Goal: Subscribe to service/newsletter

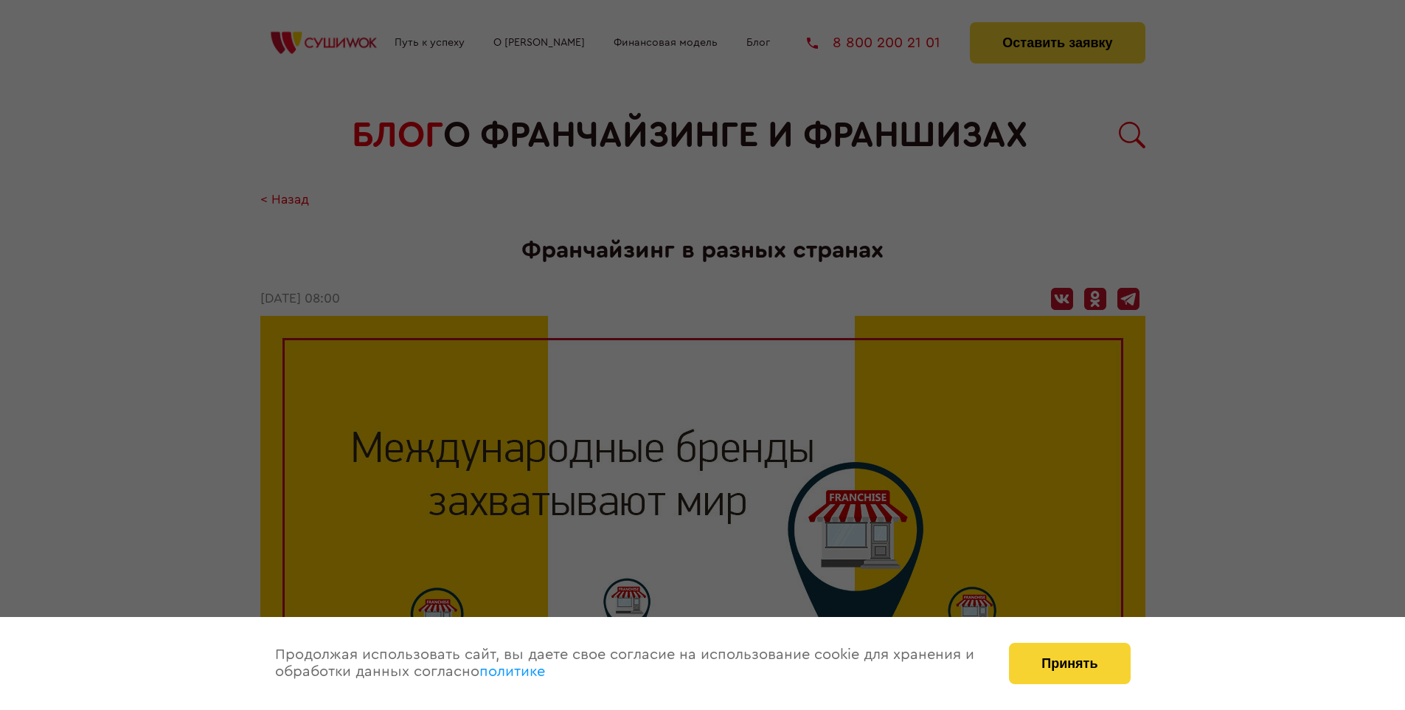
scroll to position [2210, 0]
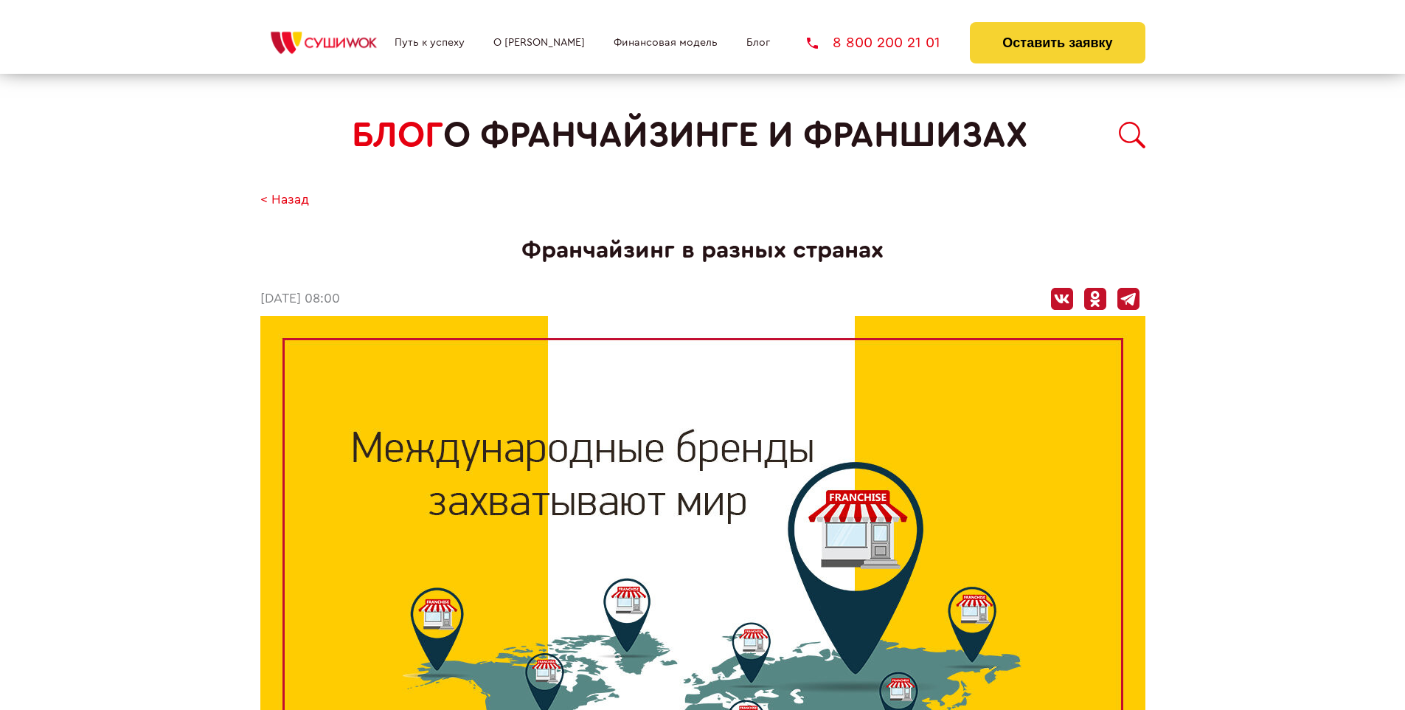
scroll to position [872, 0]
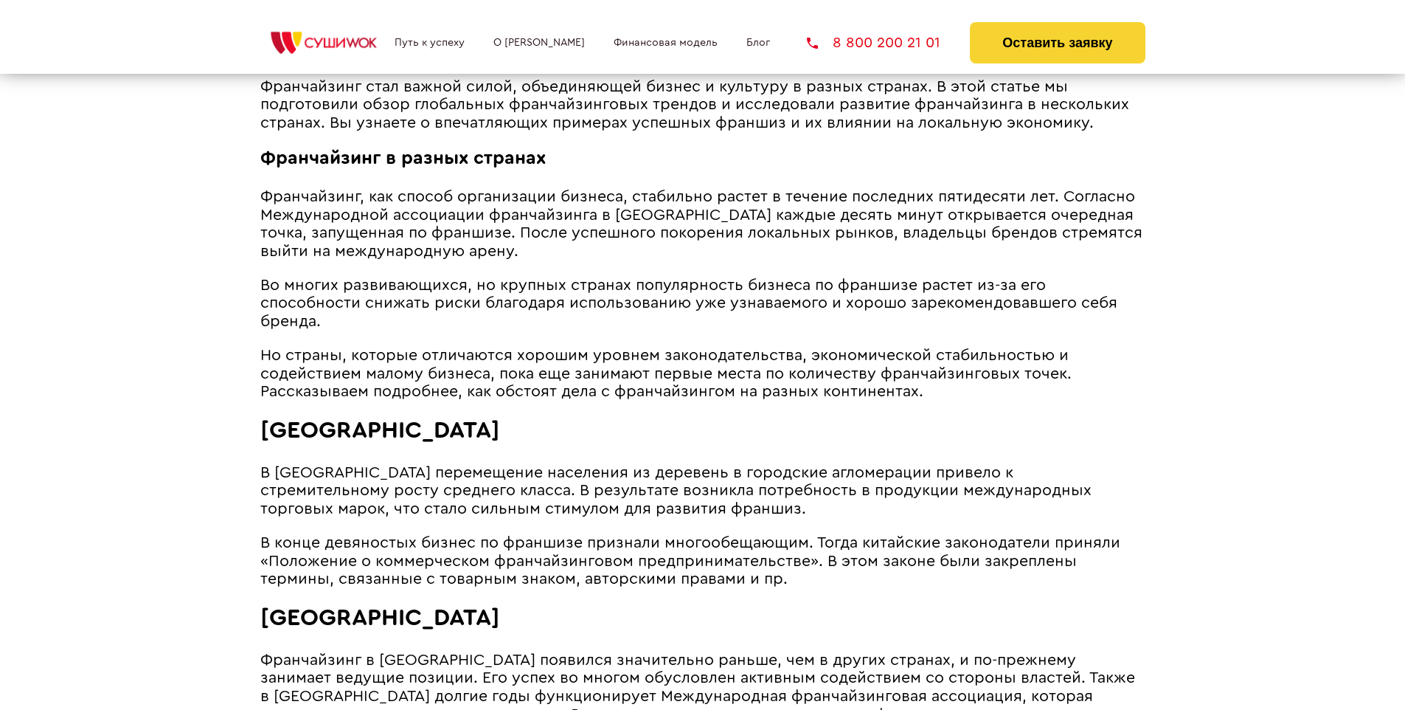
click at [663, 347] on span "Но страны, которые отличаются хорошим уровнем законодательства, экономической с…" at bounding box center [666, 373] width 812 height 52
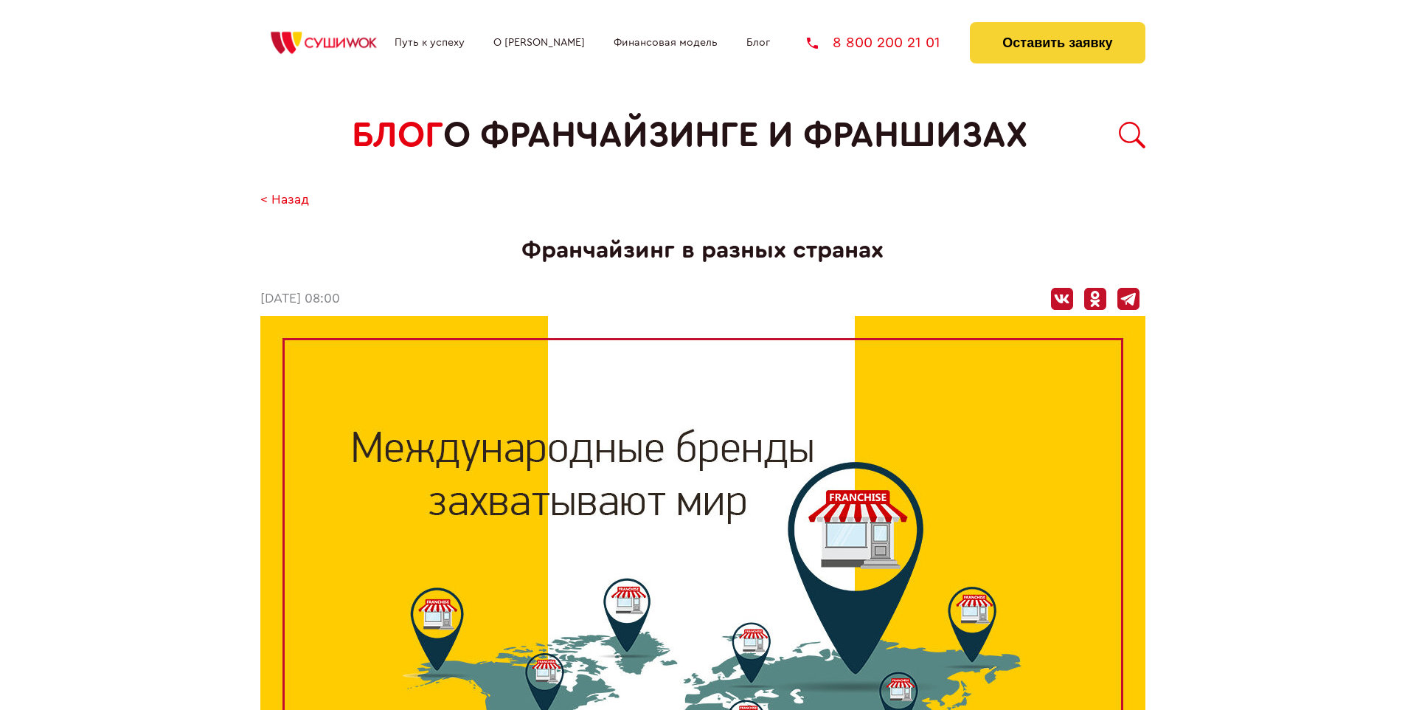
scroll to position [2210, 0]
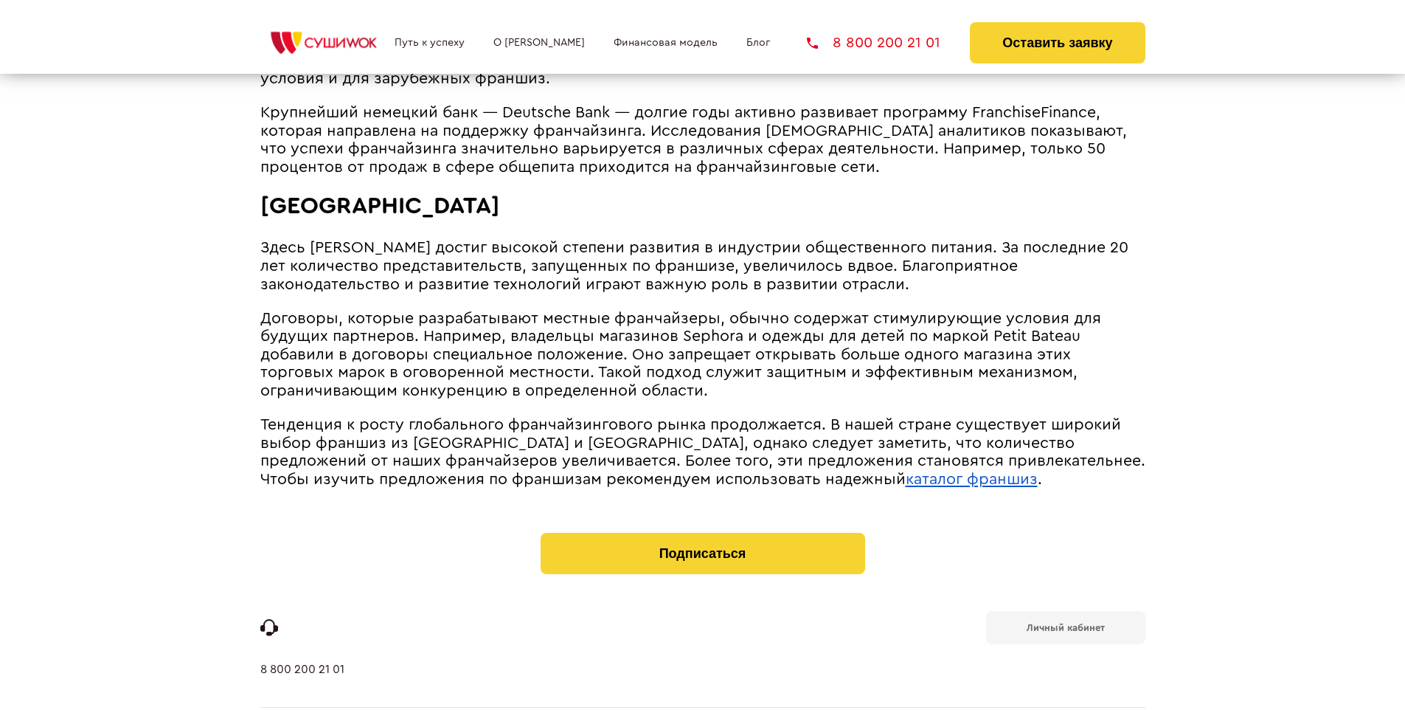
click at [1065, 623] on b "Личный кабинет" at bounding box center [1066, 628] width 78 height 10
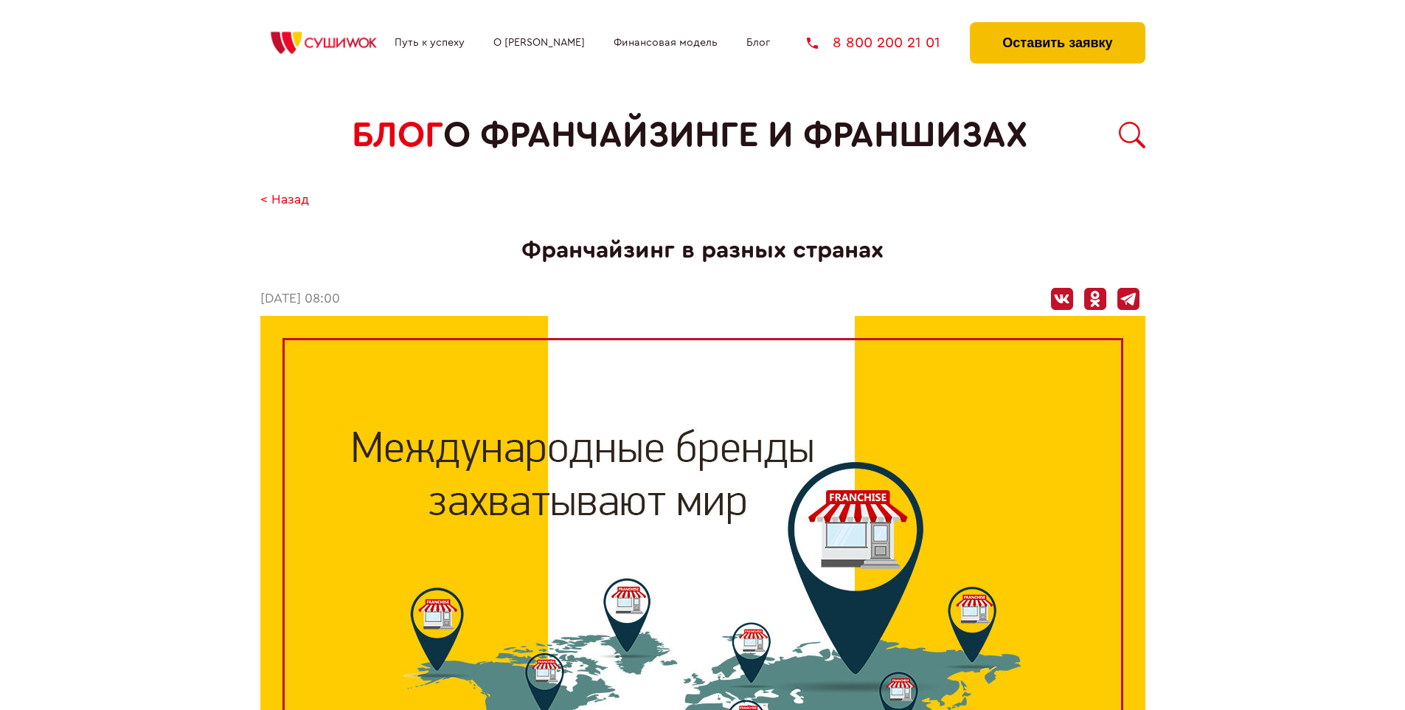
click at [1057, 26] on button "Оставить заявку" at bounding box center [1057, 42] width 175 height 41
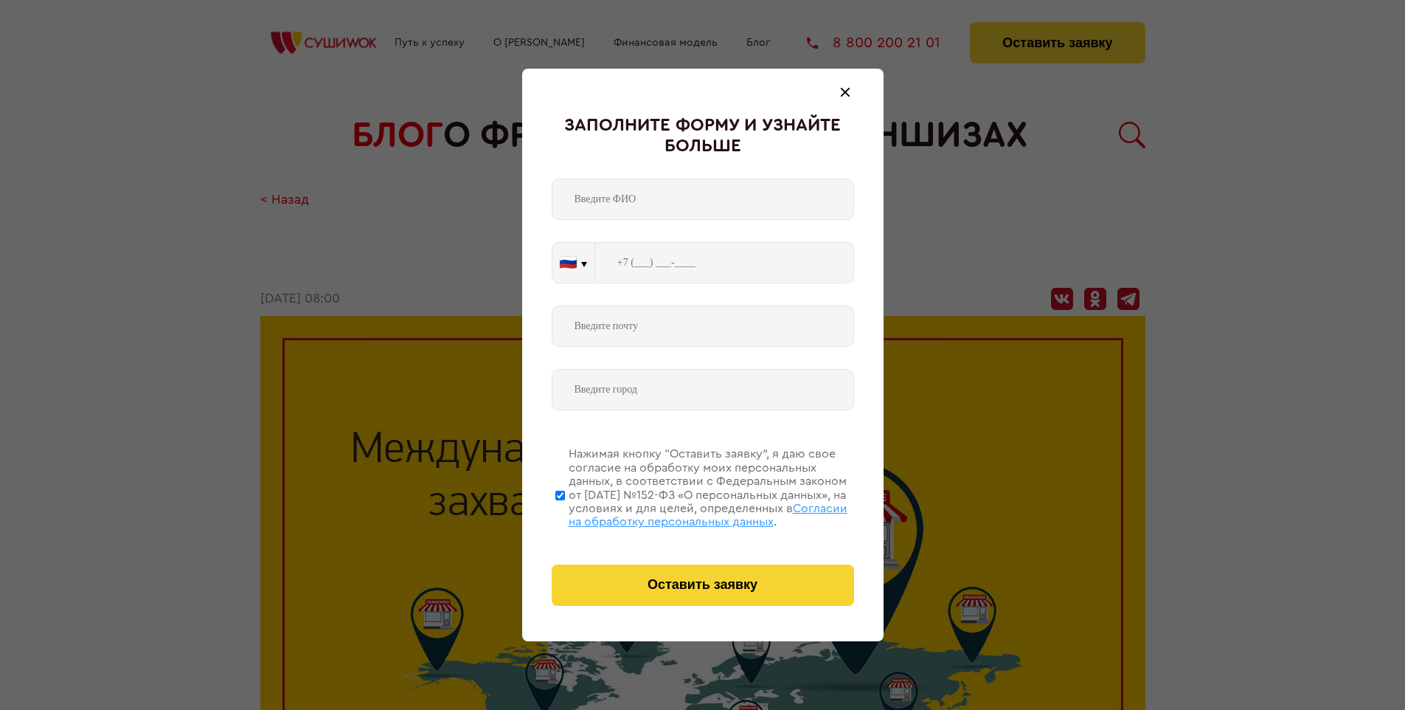
click at [684, 513] on span "Согласии на обработку персональных данных" at bounding box center [708, 514] width 279 height 25
click at [565, 513] on input "Нажимая кнопку “Оставить заявку”, я даю свое согласие на обработку моих персона…" at bounding box center [561, 495] width 10 height 118
checkbox input "false"
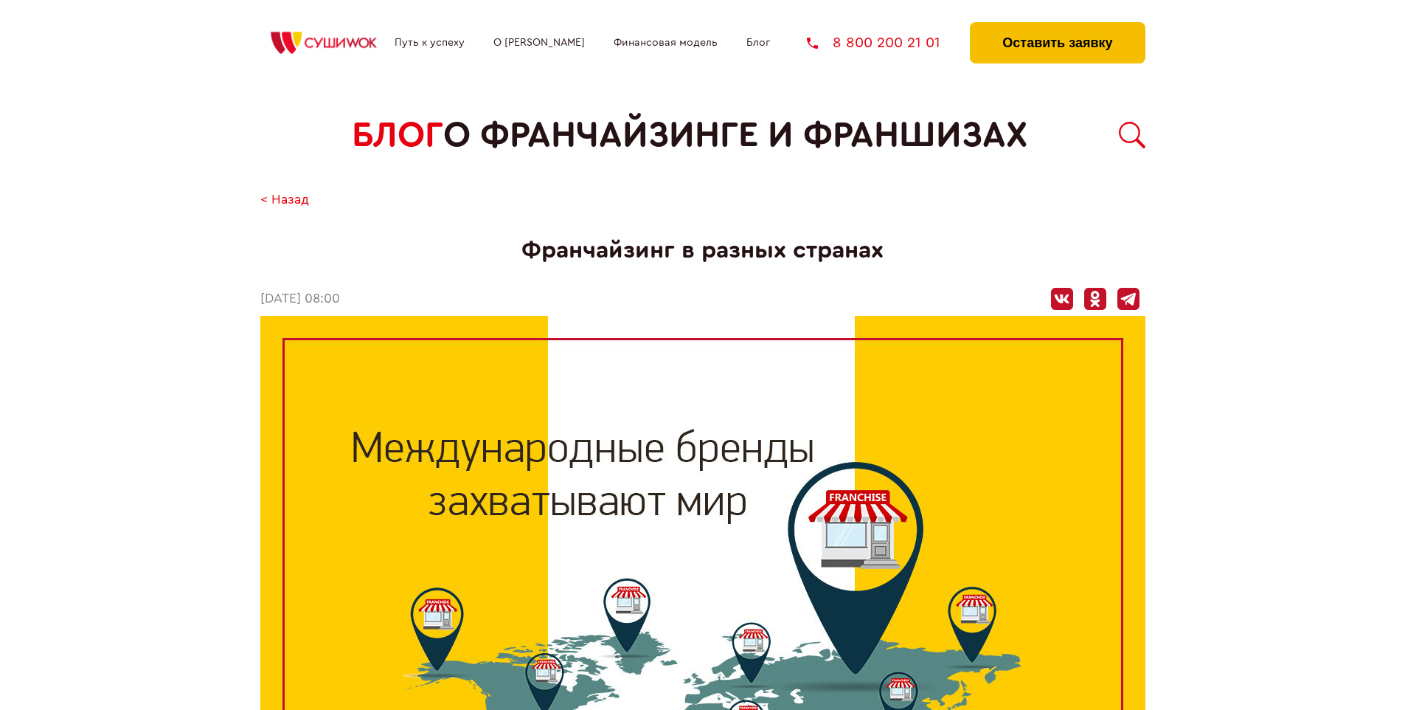
click at [1057, 26] on button "Оставить заявку" at bounding box center [1057, 42] width 175 height 41
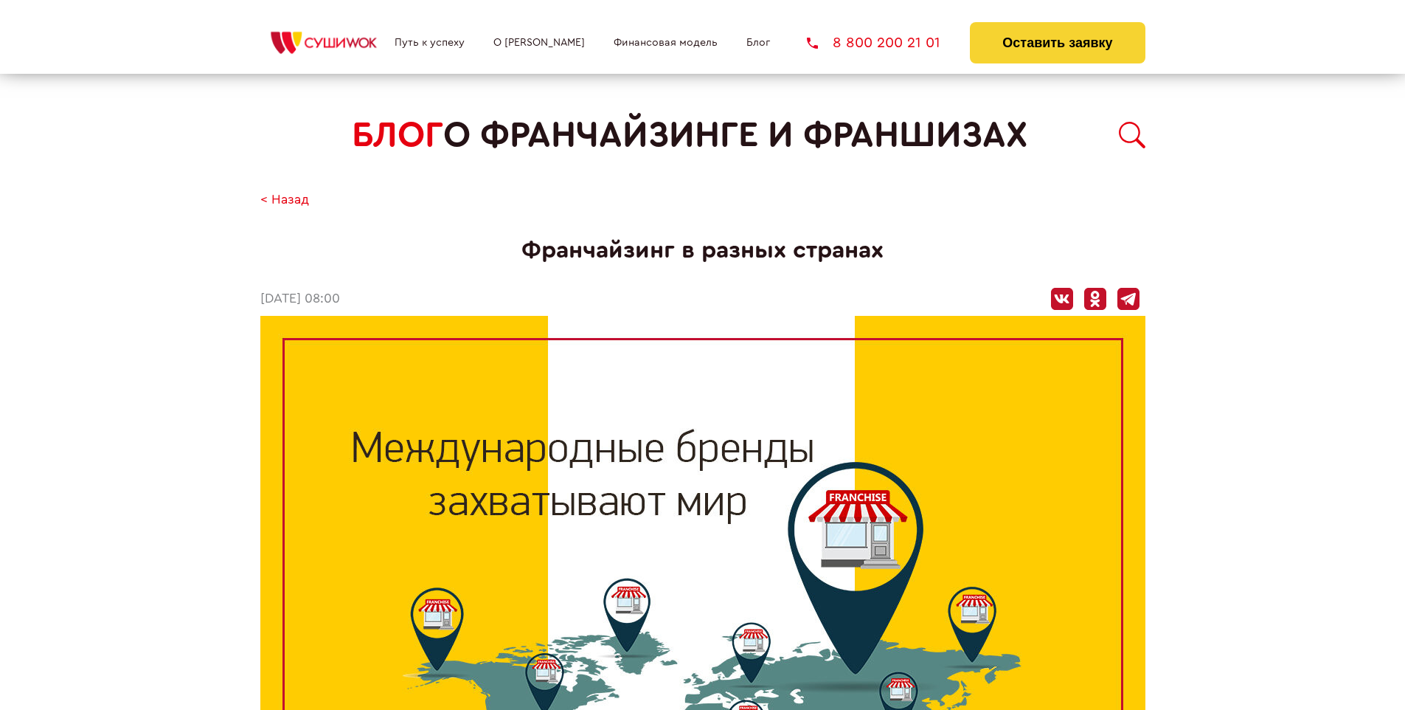
scroll to position [2210, 0]
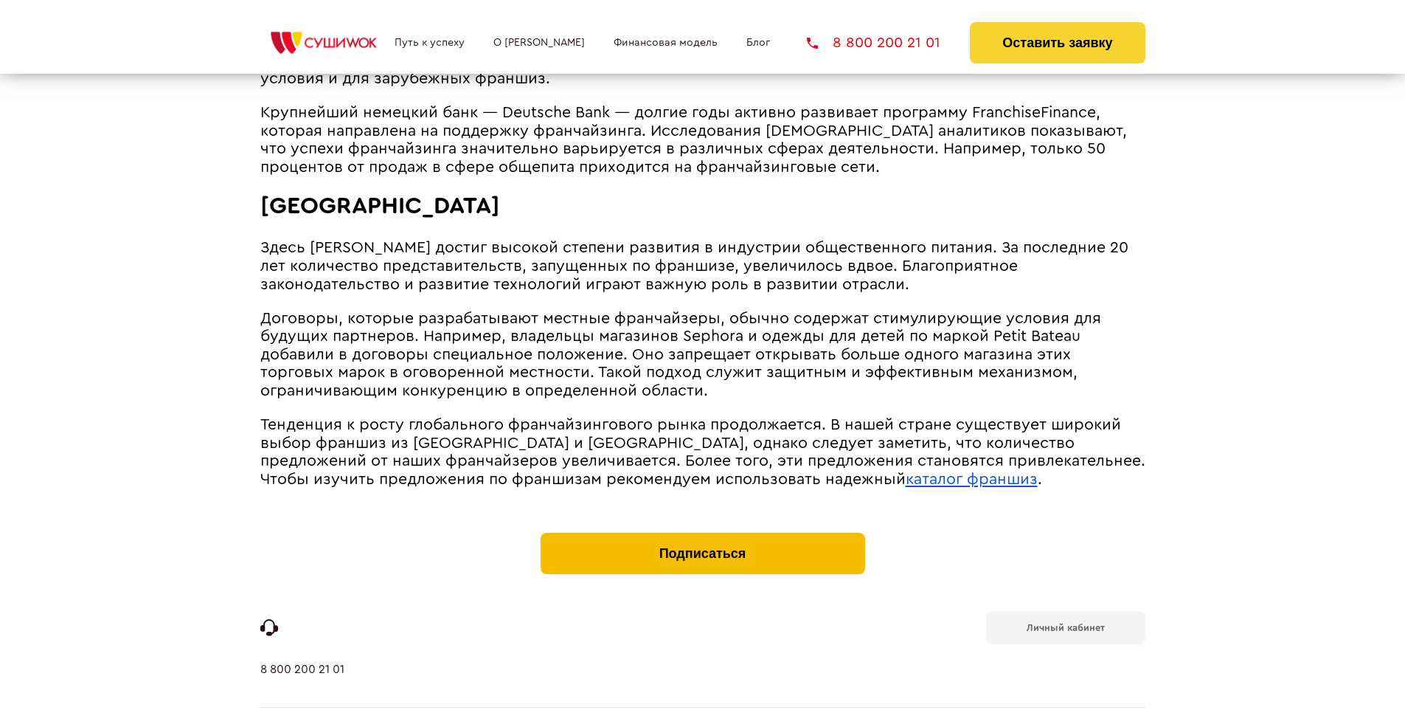
click at [702, 533] on button "Подписаться" at bounding box center [703, 553] width 325 height 41
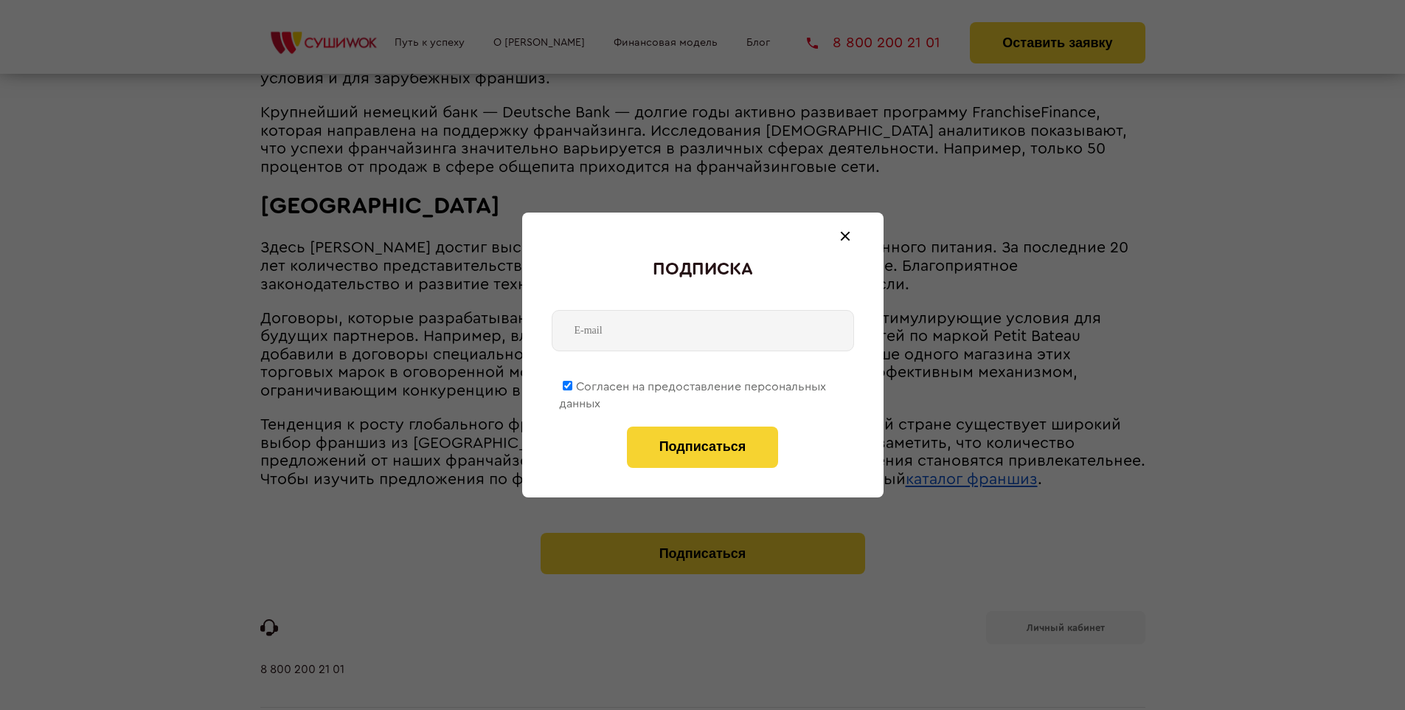
click at [694, 384] on span "Согласен на предоставление персональных данных" at bounding box center [692, 395] width 267 height 29
click at [573, 384] on input "Согласен на предоставление персональных данных" at bounding box center [568, 386] width 10 height 10
checkbox input "false"
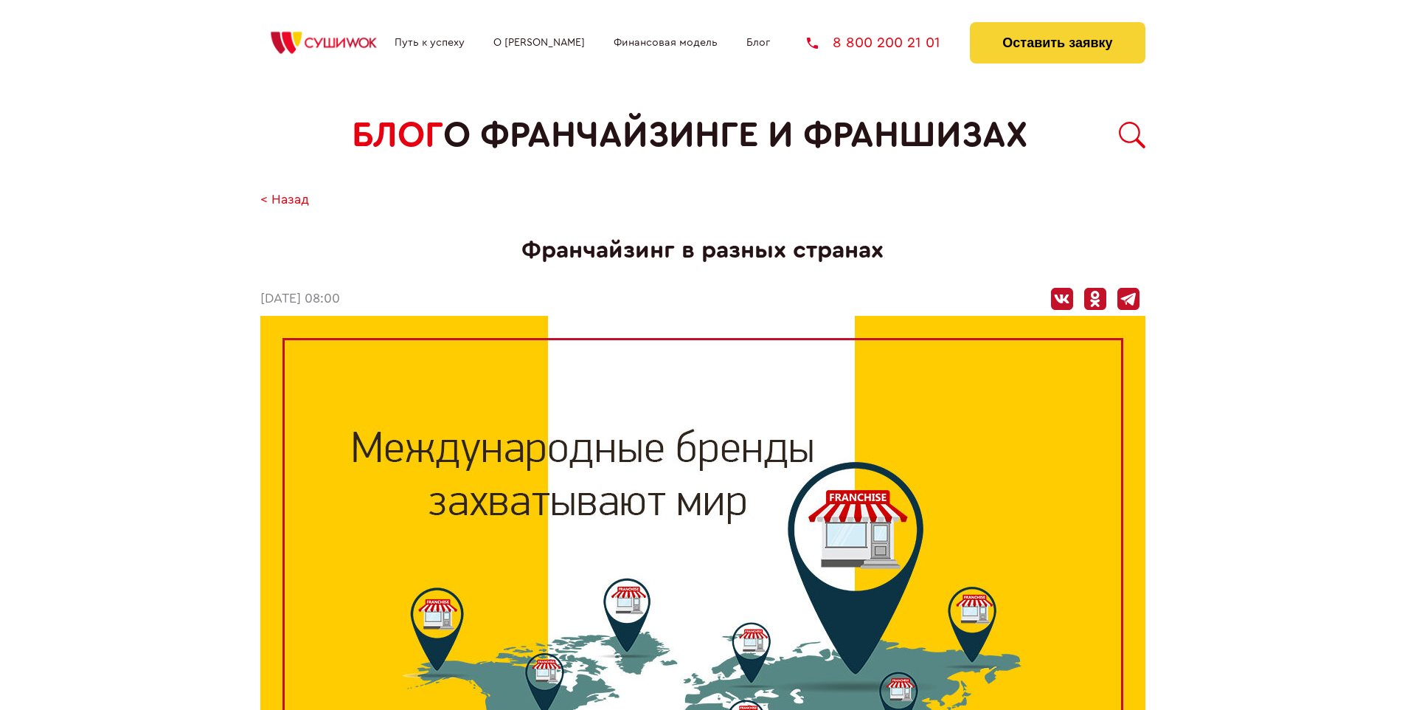
scroll to position [2210, 0]
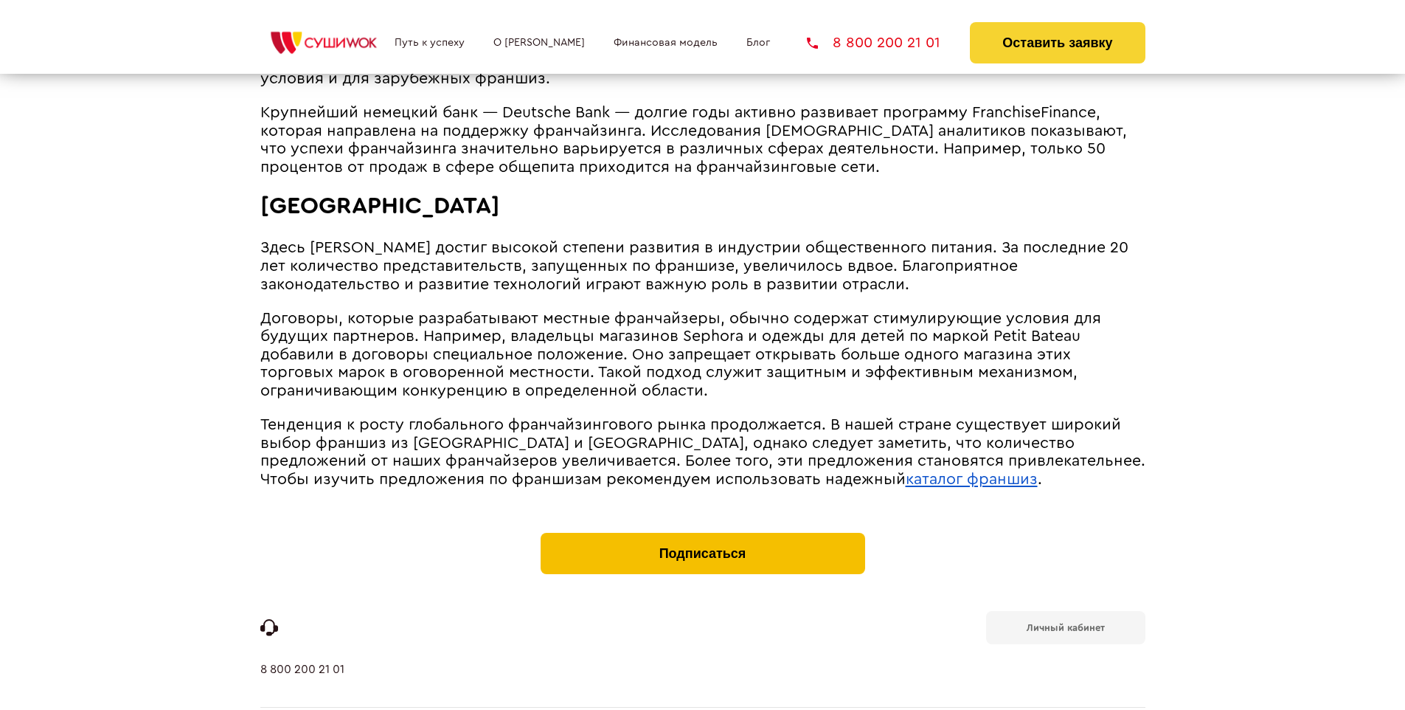
click at [702, 533] on button "Подписаться" at bounding box center [703, 553] width 325 height 41
